Goal: Task Accomplishment & Management: Use online tool/utility

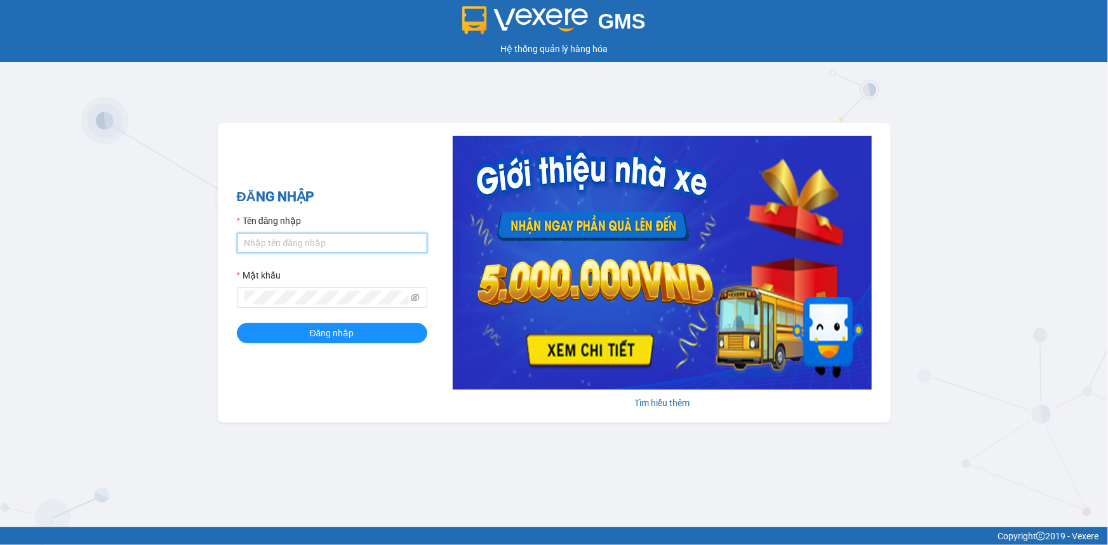
click at [300, 249] on input "Tên đăng nhập" at bounding box center [332, 243] width 190 height 20
type input "kimngan.vtp"
click at [262, 332] on button "Đăng nhập" at bounding box center [332, 333] width 190 height 20
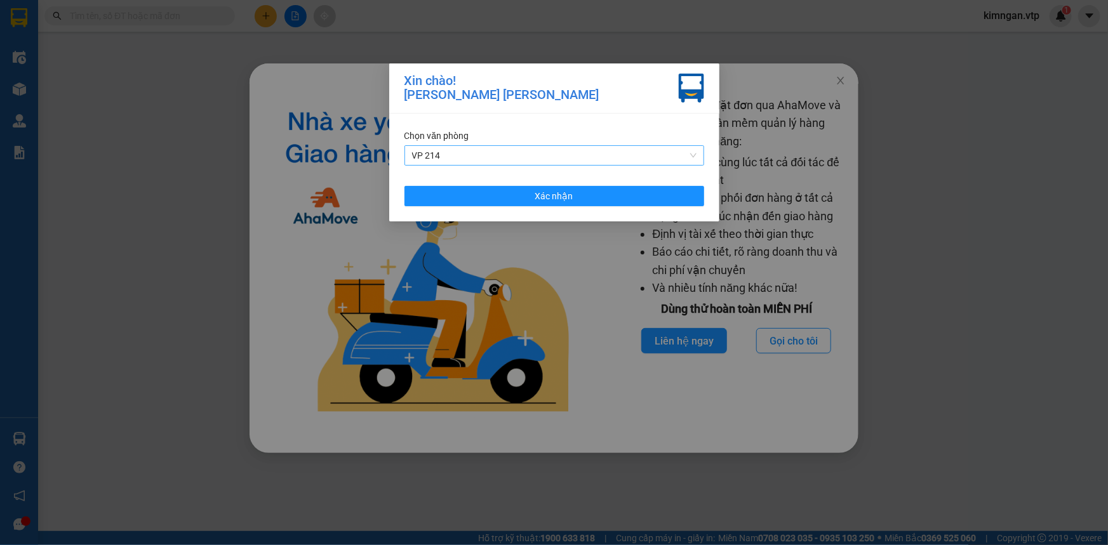
click at [555, 161] on span "VP 214" at bounding box center [554, 155] width 284 height 19
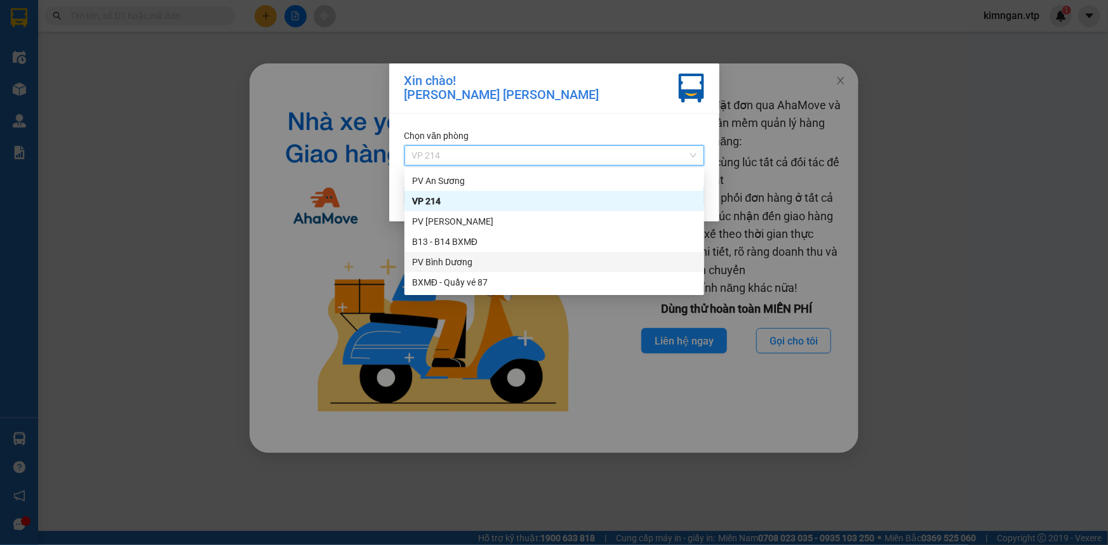
click at [432, 266] on div "PV Bình Dương" at bounding box center [554, 262] width 284 height 14
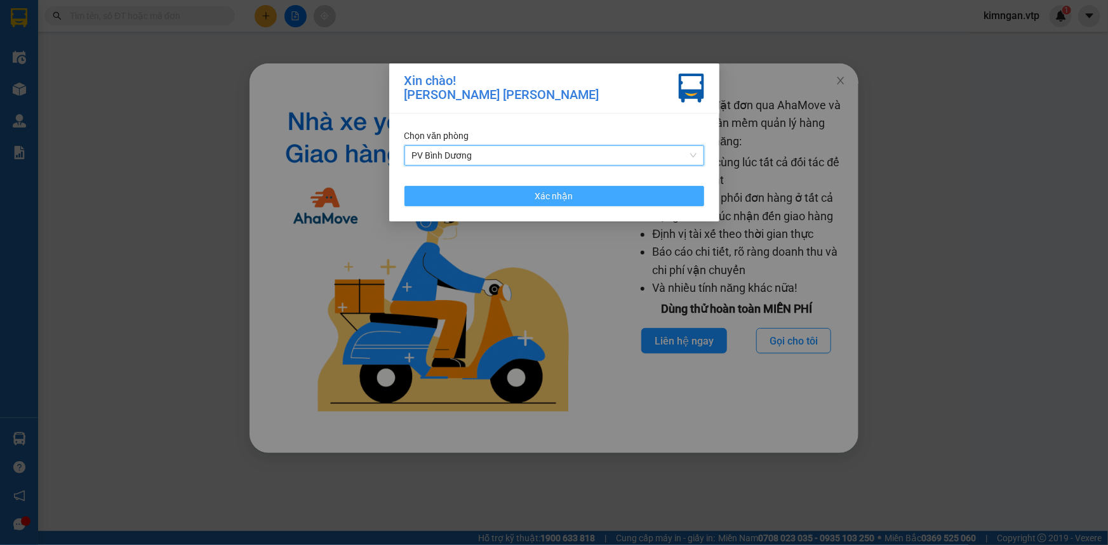
click at [521, 196] on button "Xác nhận" at bounding box center [554, 196] width 300 height 20
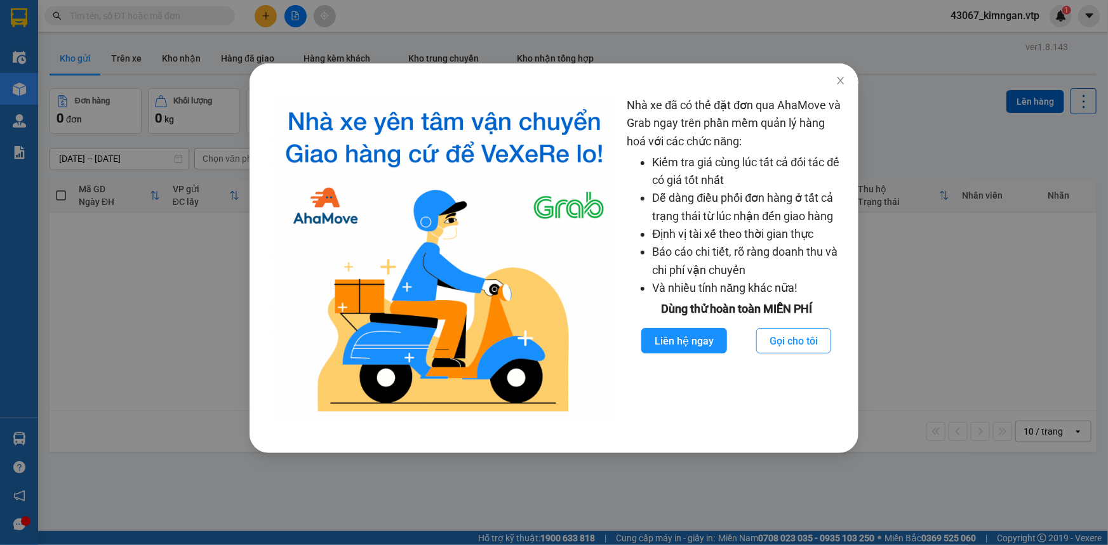
click at [140, 291] on div "Nhà xe đã có thể đặt đơn qua AhaMove và Grab ngay trên phần mềm quản lý hàng ho…" at bounding box center [554, 272] width 1108 height 545
